Goal: Task Accomplishment & Management: Use online tool/utility

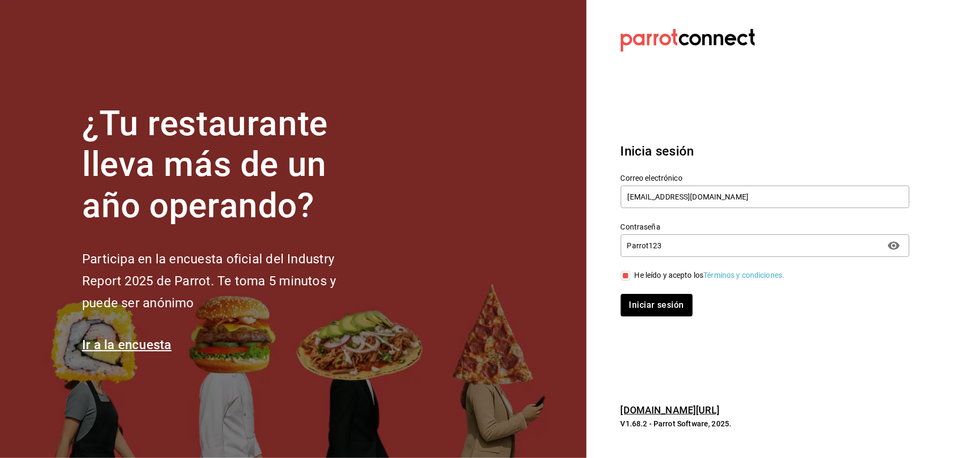
click at [649, 303] on button "Iniciar sesión" at bounding box center [657, 305] width 72 height 23
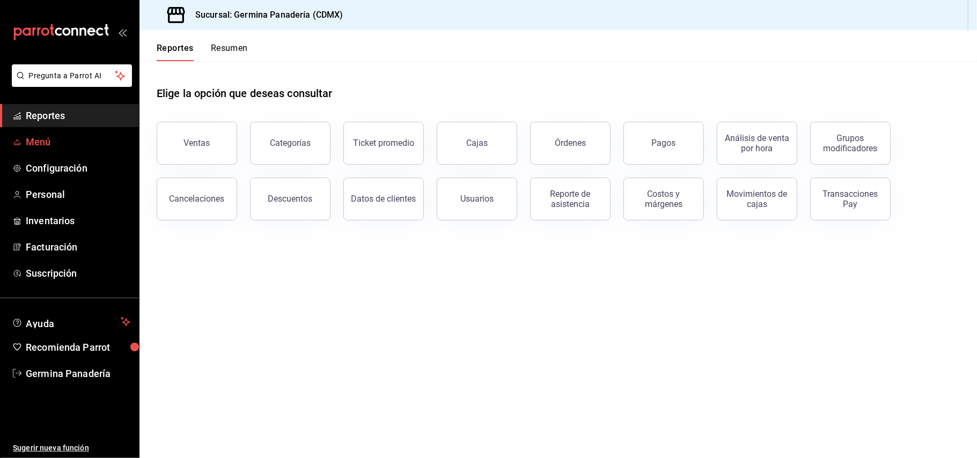
click at [53, 136] on span "Menú" at bounding box center [78, 142] width 105 height 14
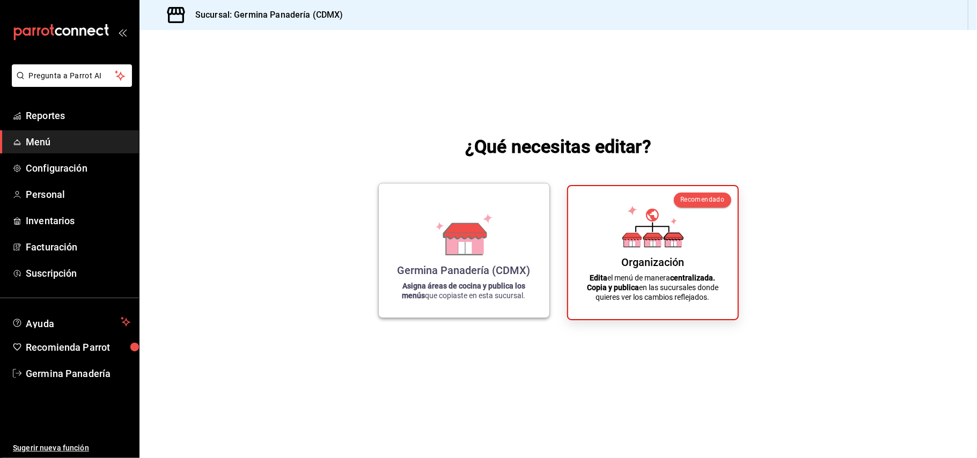
click at [513, 225] on div "Germina Panadería (CDMX) Asigna áreas de cocina y publica los menús que copiast…" at bounding box center [464, 250] width 145 height 117
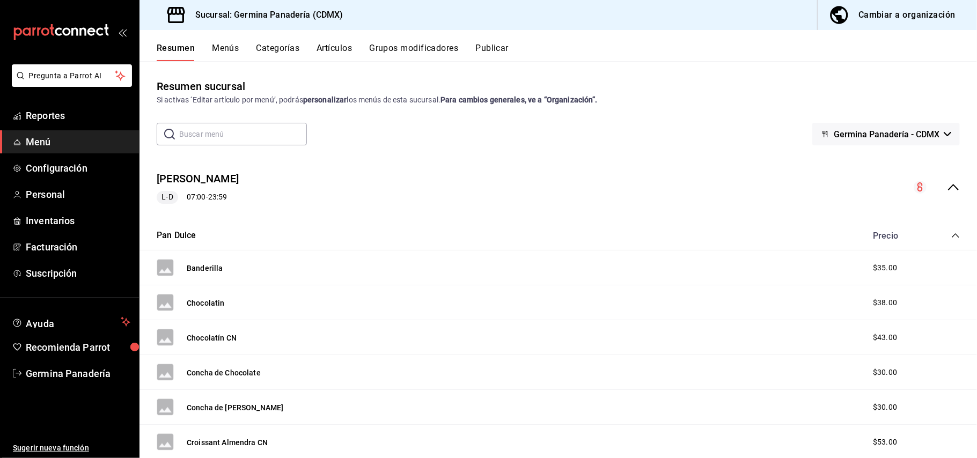
click at [344, 49] on button "Artículos" at bounding box center [334, 52] width 35 height 18
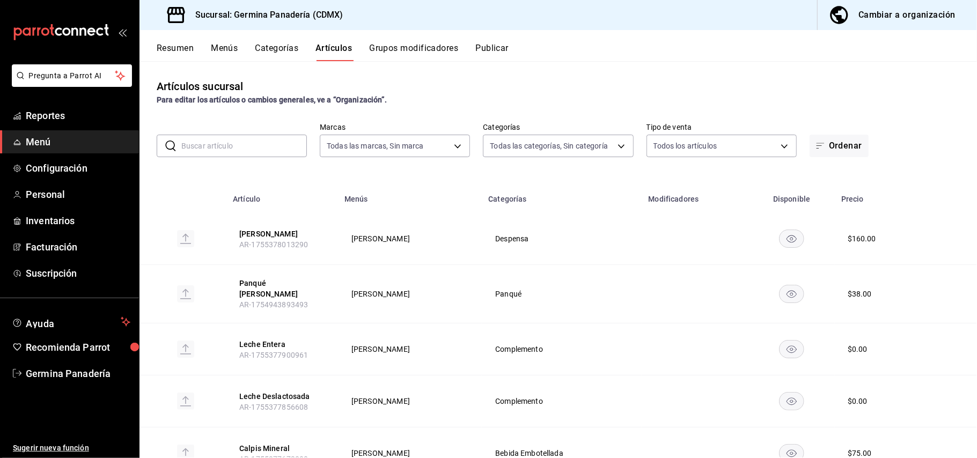
type input "544fe0c3-e0be-4a7b-95fc-61f3942dc9f6"
type input "1d225f0f-0221-4b7d-9dbe-c75b2de53579,bf5551ee-2778-4477-897c-f46e355260f2,926ae…"
click at [226, 153] on input "text" at bounding box center [244, 145] width 126 height 21
type input "zan"
